Goal: Task Accomplishment & Management: Use online tool/utility

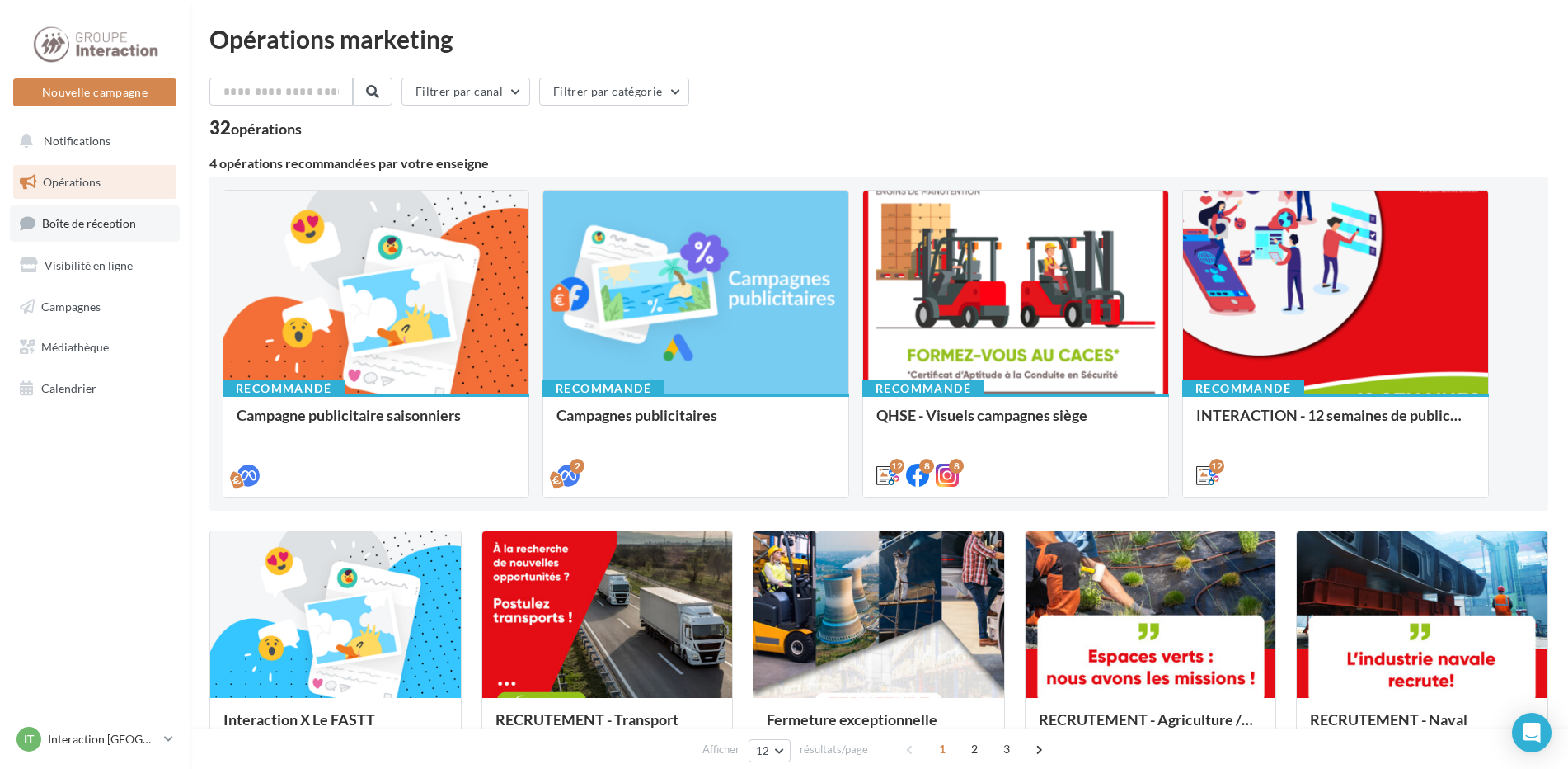
click at [71, 219] on span "Boîte de réception" at bounding box center [89, 223] width 94 height 14
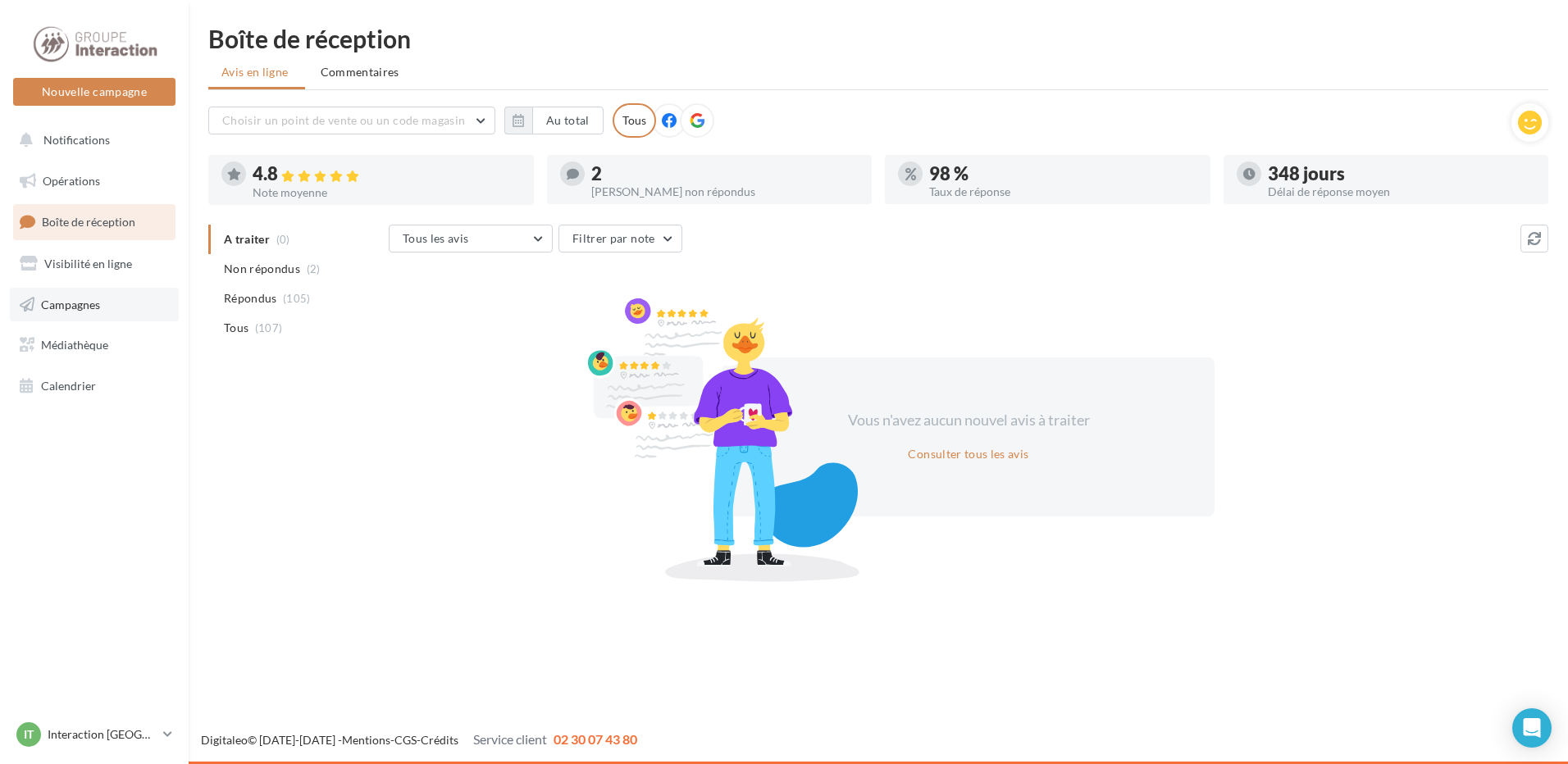
click at [88, 298] on span "Campagnes" at bounding box center [70, 303] width 59 height 14
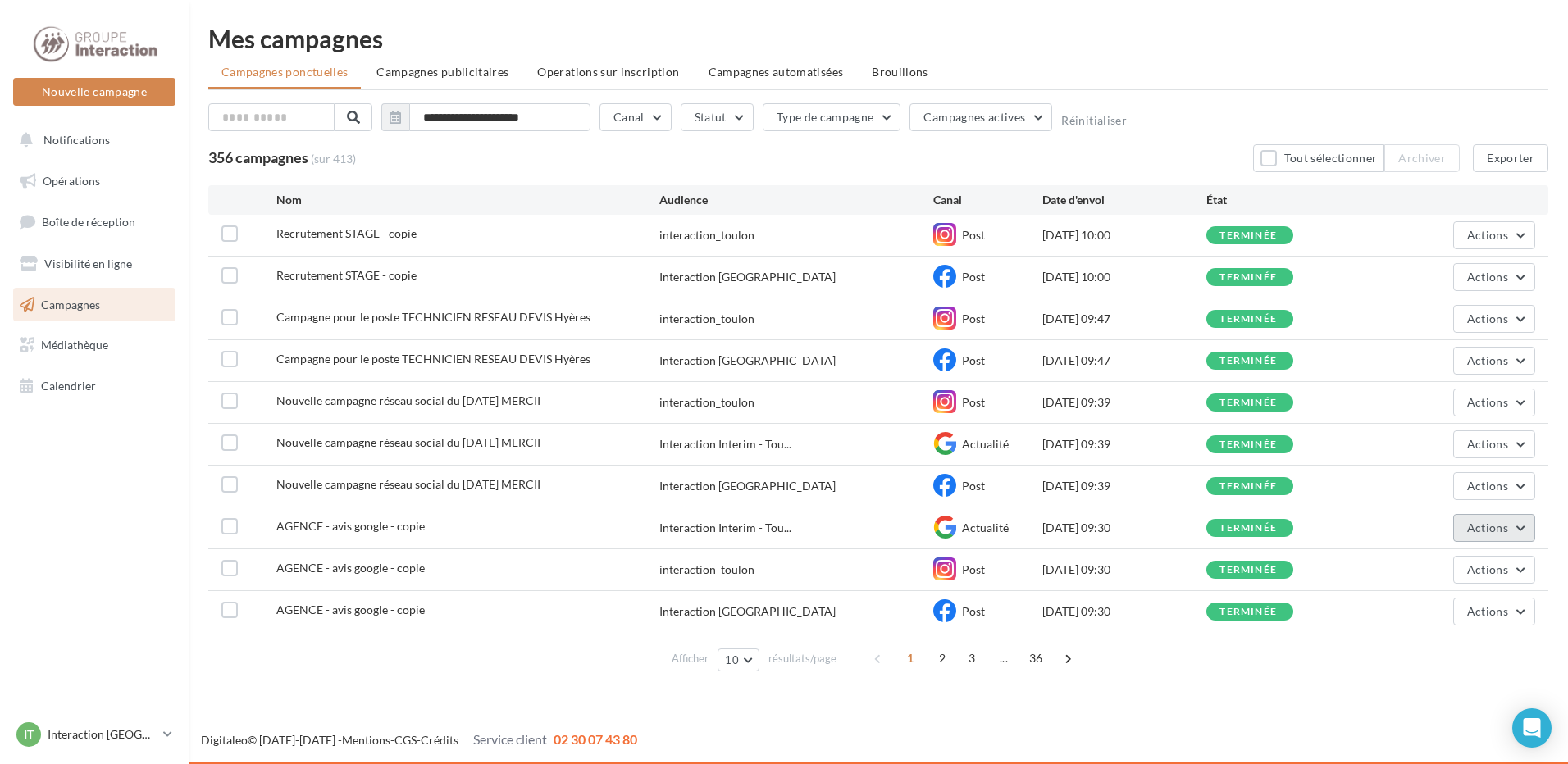
click at [1517, 530] on button "Actions" at bounding box center [1493, 527] width 82 height 28
click at [1460, 561] on button "Voir les résultats" at bounding box center [1453, 566] width 164 height 42
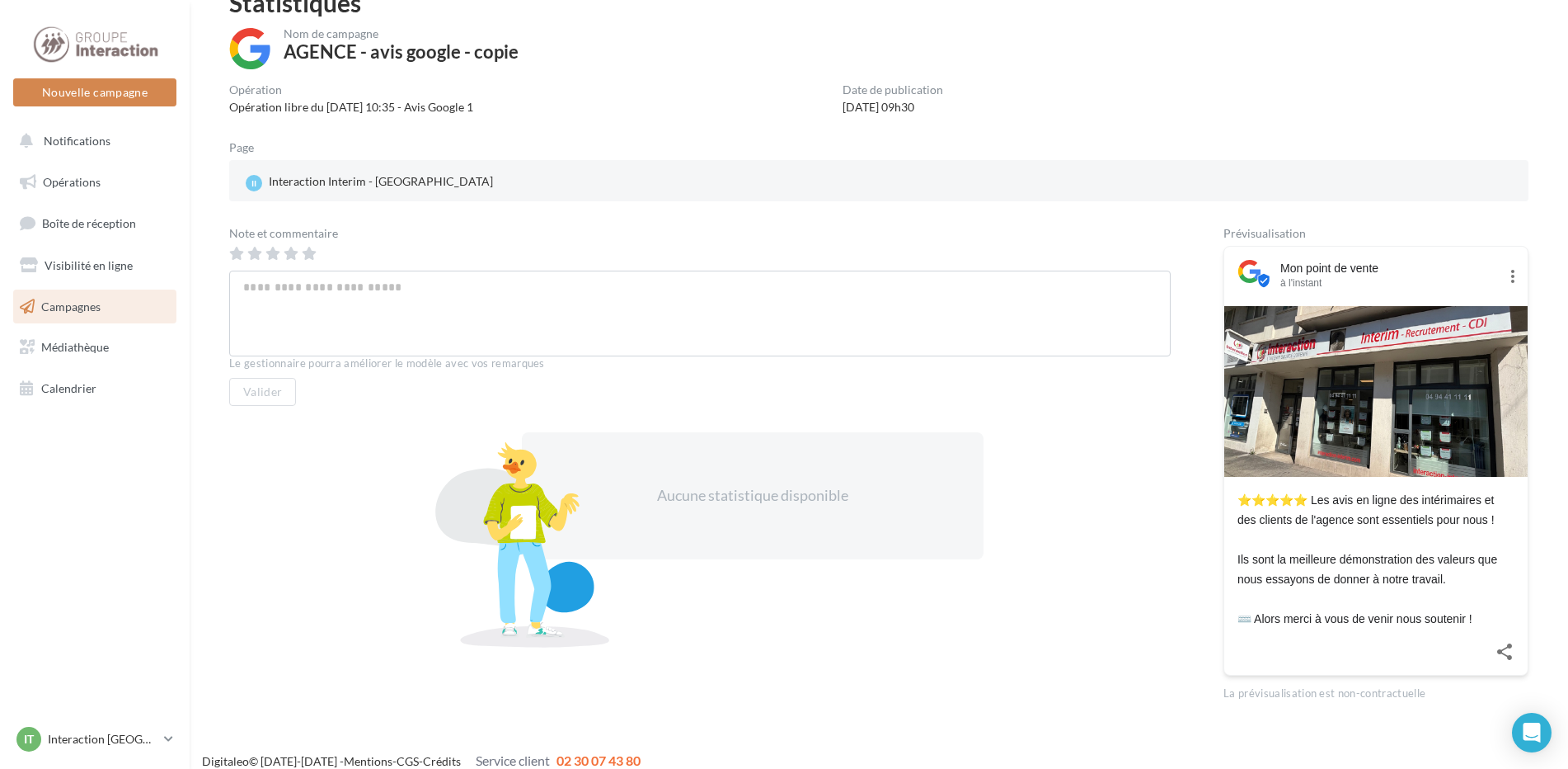
scroll to position [99, 0]
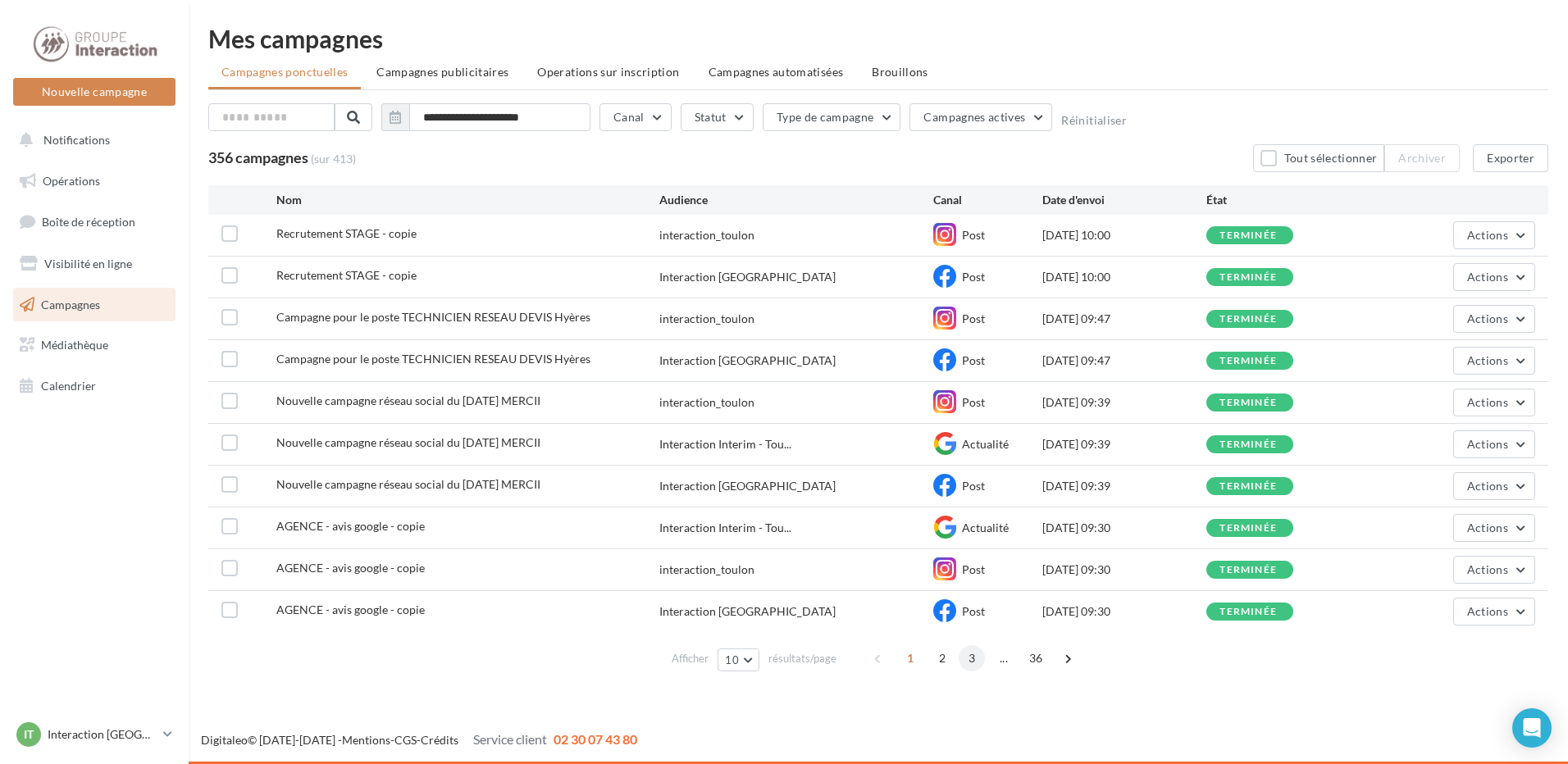
click at [974, 656] on span "3" at bounding box center [971, 657] width 26 height 26
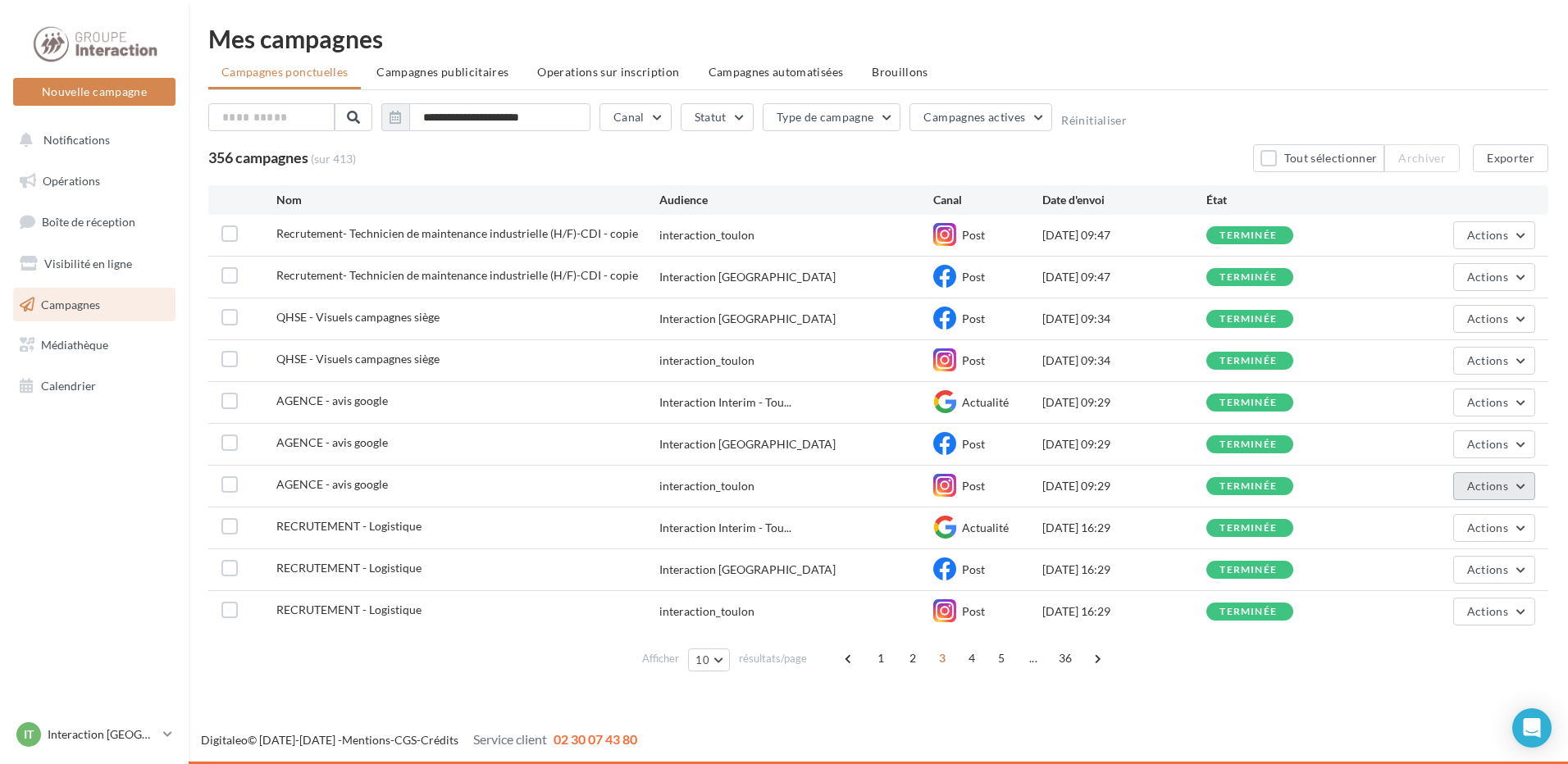
click at [1508, 485] on button "Actions" at bounding box center [1493, 486] width 82 height 28
click at [1452, 526] on button "Voir les résultats" at bounding box center [1453, 524] width 164 height 42
